Goal: Transaction & Acquisition: Purchase product/service

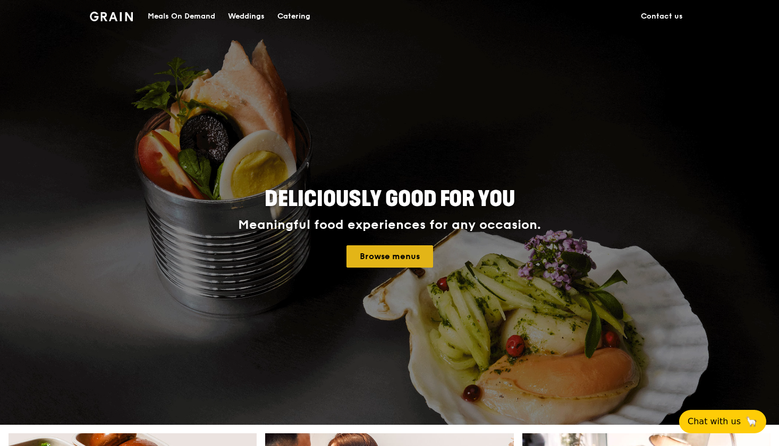
click at [404, 258] on link "Browse menus" at bounding box center [389, 256] width 87 height 22
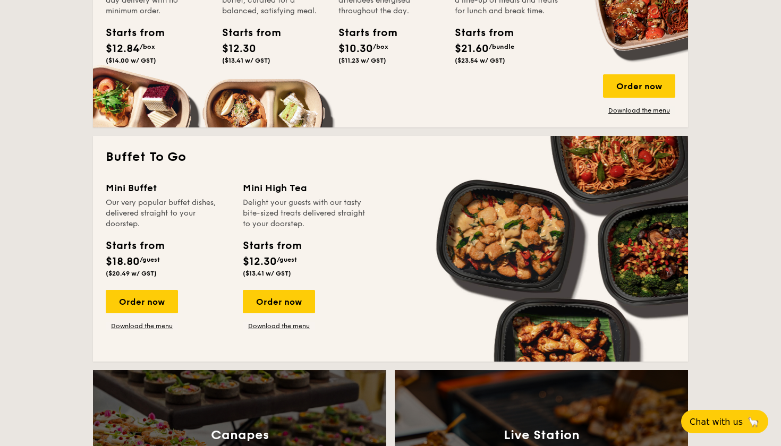
scroll to position [816, 0]
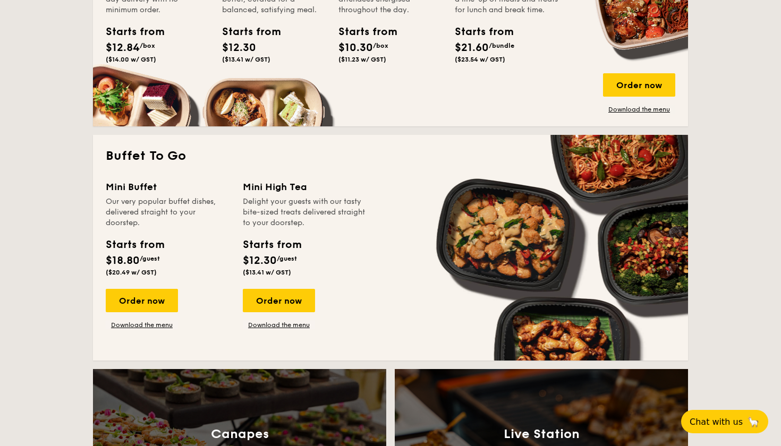
click at [292, 179] on div "Buffet To Go Mini Buffet Our very popular buffet dishes, delivered straight to …" at bounding box center [390, 248] width 595 height 226
click at [292, 181] on div "Mini High Tea" at bounding box center [305, 187] width 124 height 15
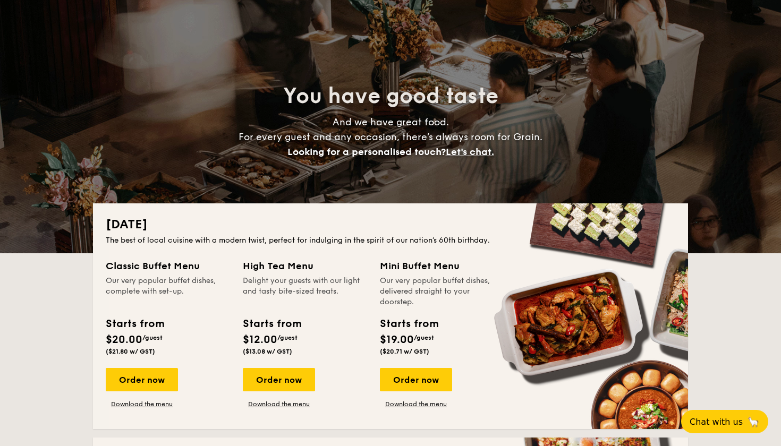
scroll to position [51, 0]
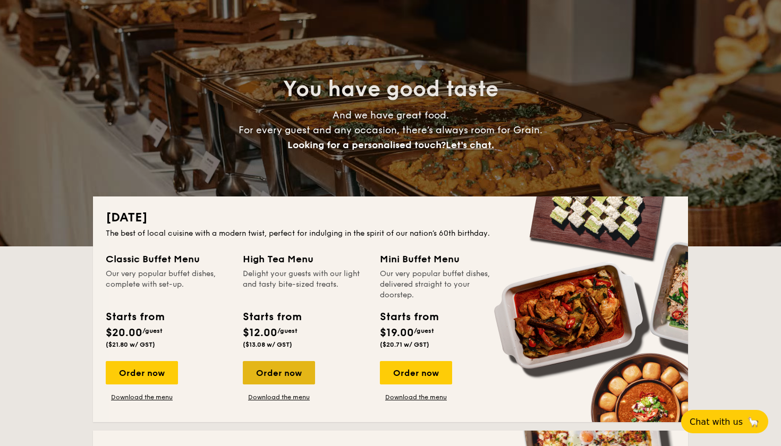
click at [279, 369] on div "Order now" at bounding box center [279, 372] width 72 height 23
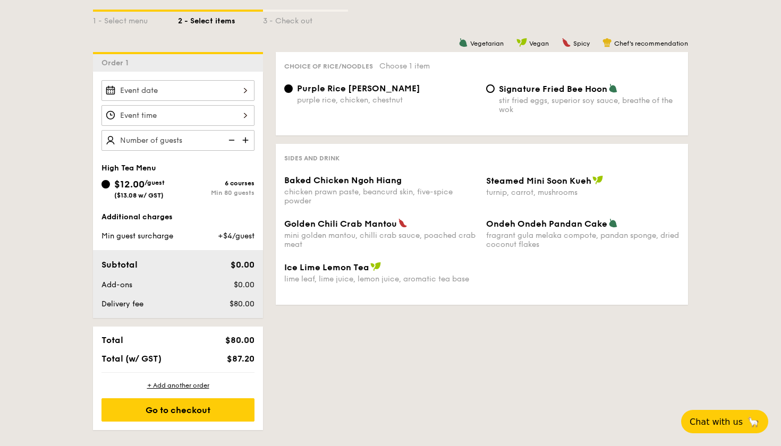
scroll to position [247, 0]
click at [247, 141] on img at bounding box center [247, 141] width 16 height 20
type input "2"
type input "60 guests"
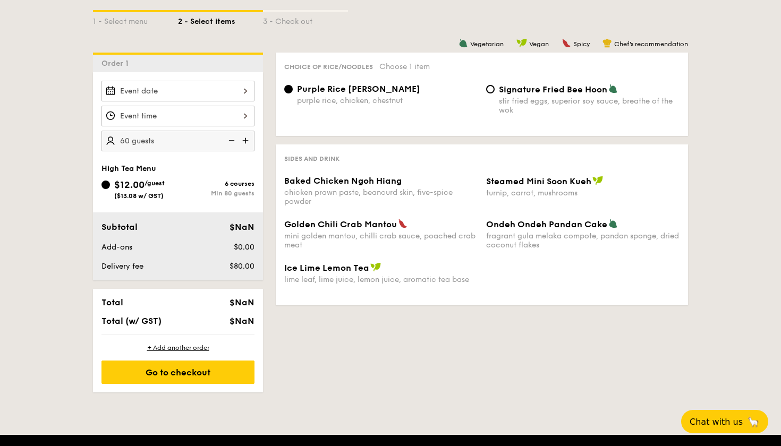
click at [300, 353] on div "1 - Select menu 2 - Select items 3 - Check out Order 1 60 guests High Tea Menu …" at bounding box center [390, 189] width 612 height 408
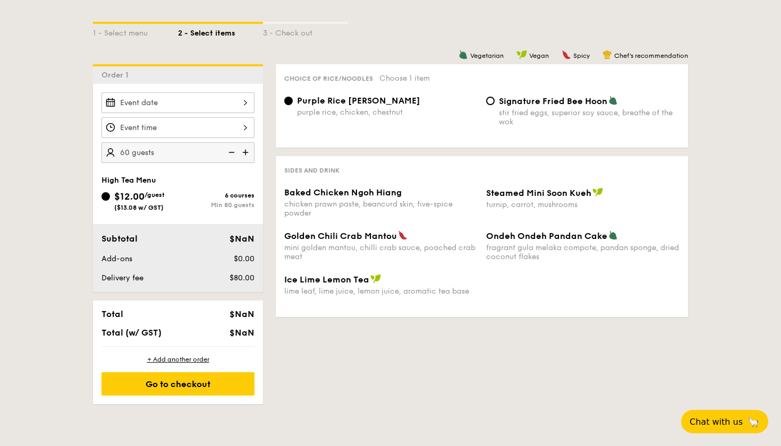
scroll to position [235, 0]
click at [495, 98] on div "Signature Fried Bee Hoon stir fried eggs, superior soy sauce, breathe of the wok" at bounding box center [583, 111] width 202 height 31
click at [493, 98] on input "Signature Fried Bee Hoon stir fried eggs, superior soy sauce, breathe of the wok" at bounding box center [490, 101] width 9 height 9
radio input "true"
click at [489, 98] on input "Signature Fried Bee Hoon stir fried eggs, superior soy sauce, breathe of the wok" at bounding box center [490, 101] width 9 height 9
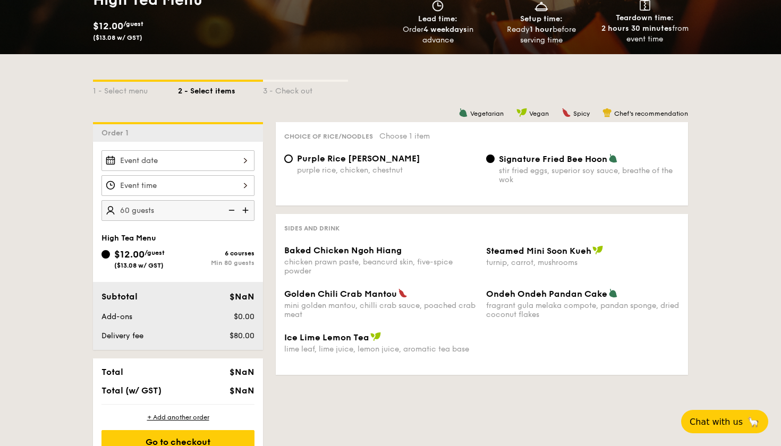
scroll to position [180, 0]
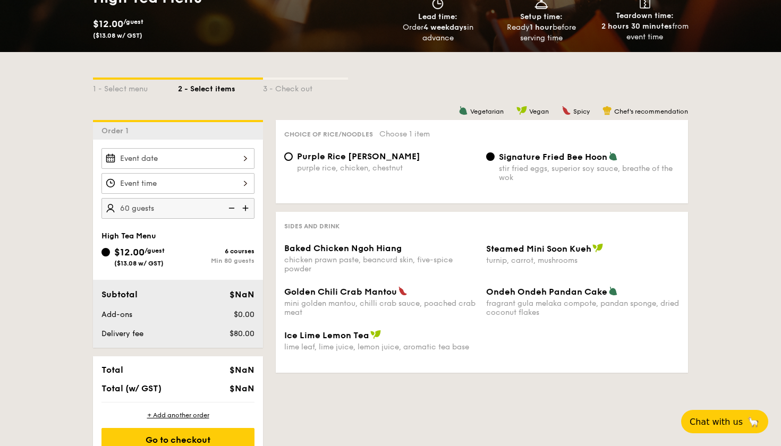
click at [215, 313] on div "$0.00" at bounding box center [226, 315] width 65 height 11
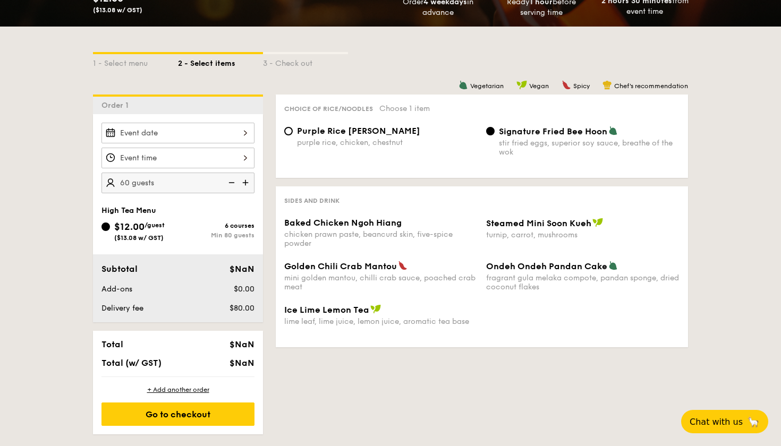
scroll to position [206, 0]
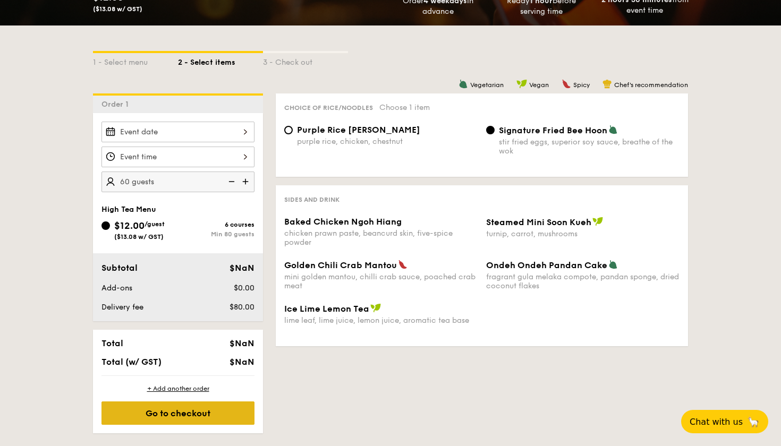
click at [200, 420] on div "Go to checkout" at bounding box center [177, 413] width 153 height 23
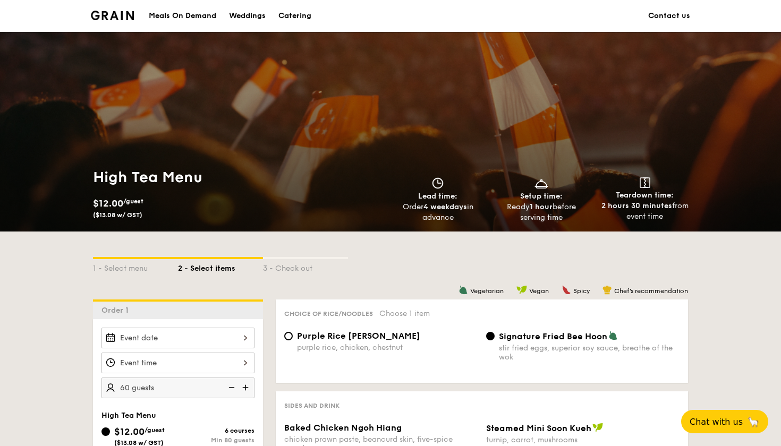
scroll to position [0, 0]
